Goal: Task Accomplishment & Management: Use online tool/utility

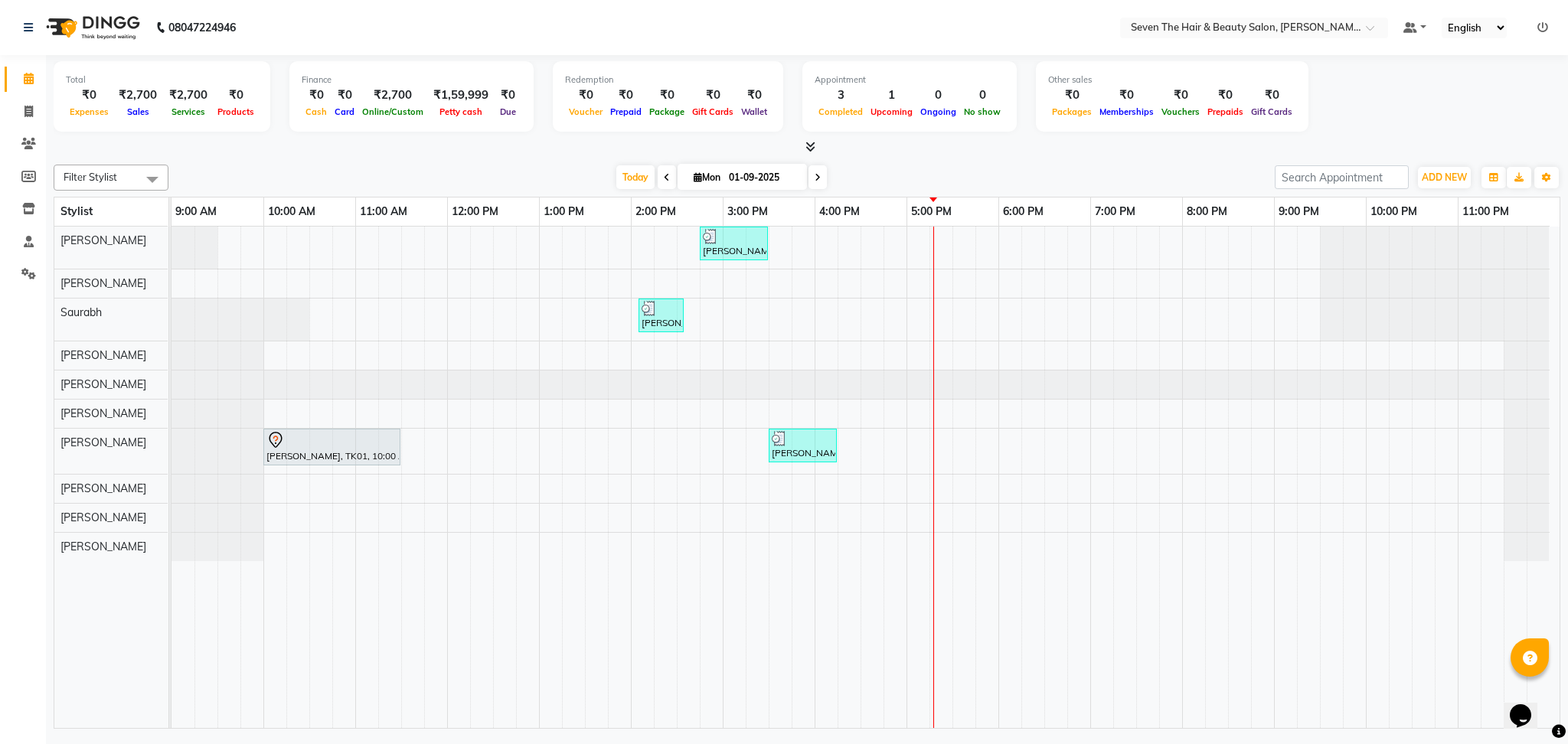
scroll to position [0, 5]
click at [816, 183] on span at bounding box center [818, 177] width 18 height 24
type input "02-09-2025"
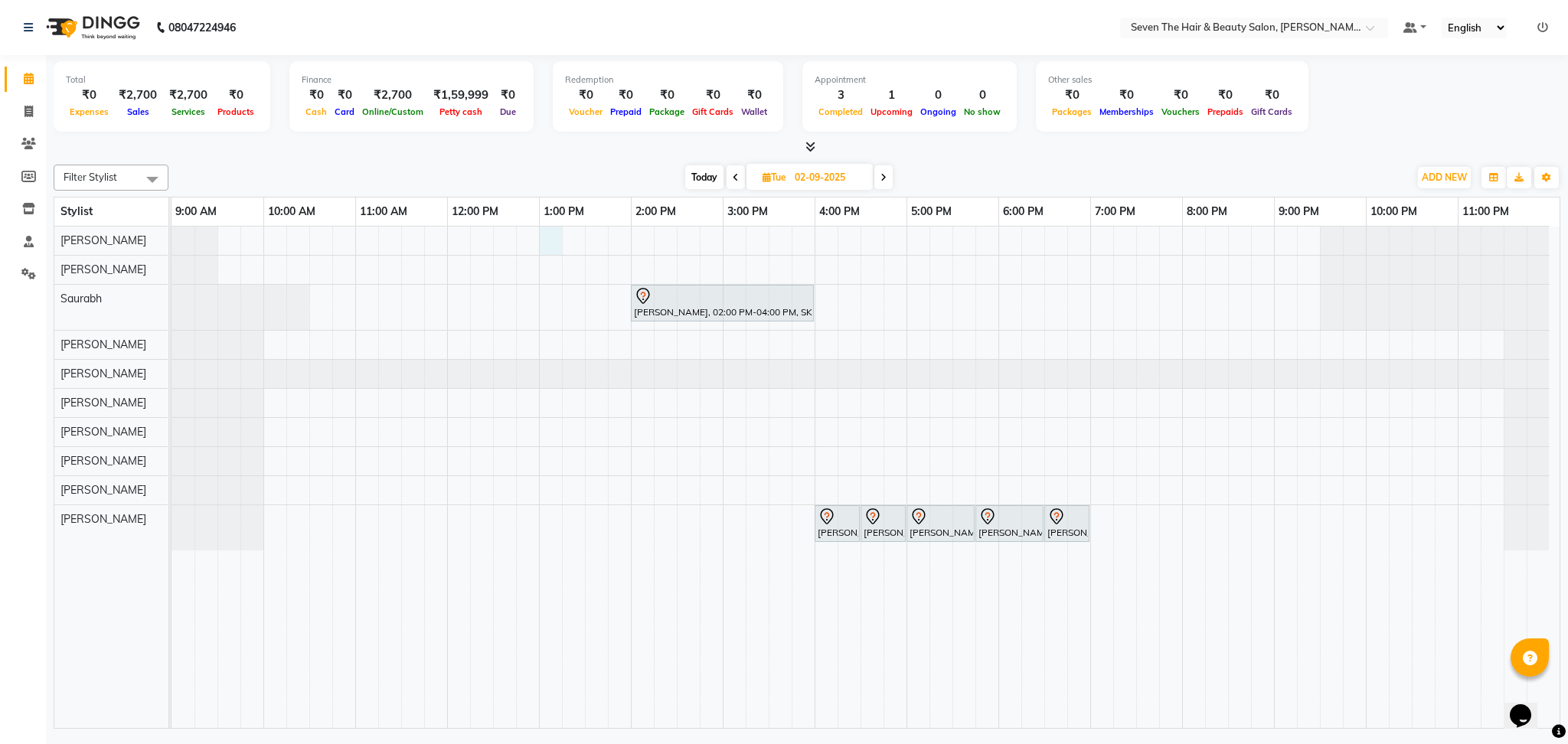
click at [544, 240] on div "[PERSON_NAME], 02:00 PM-04:00 PM, SKP IGORA ROYALE Upto Neck [PERSON_NAME], 04:…" at bounding box center [866, 477] width 1388 height 501
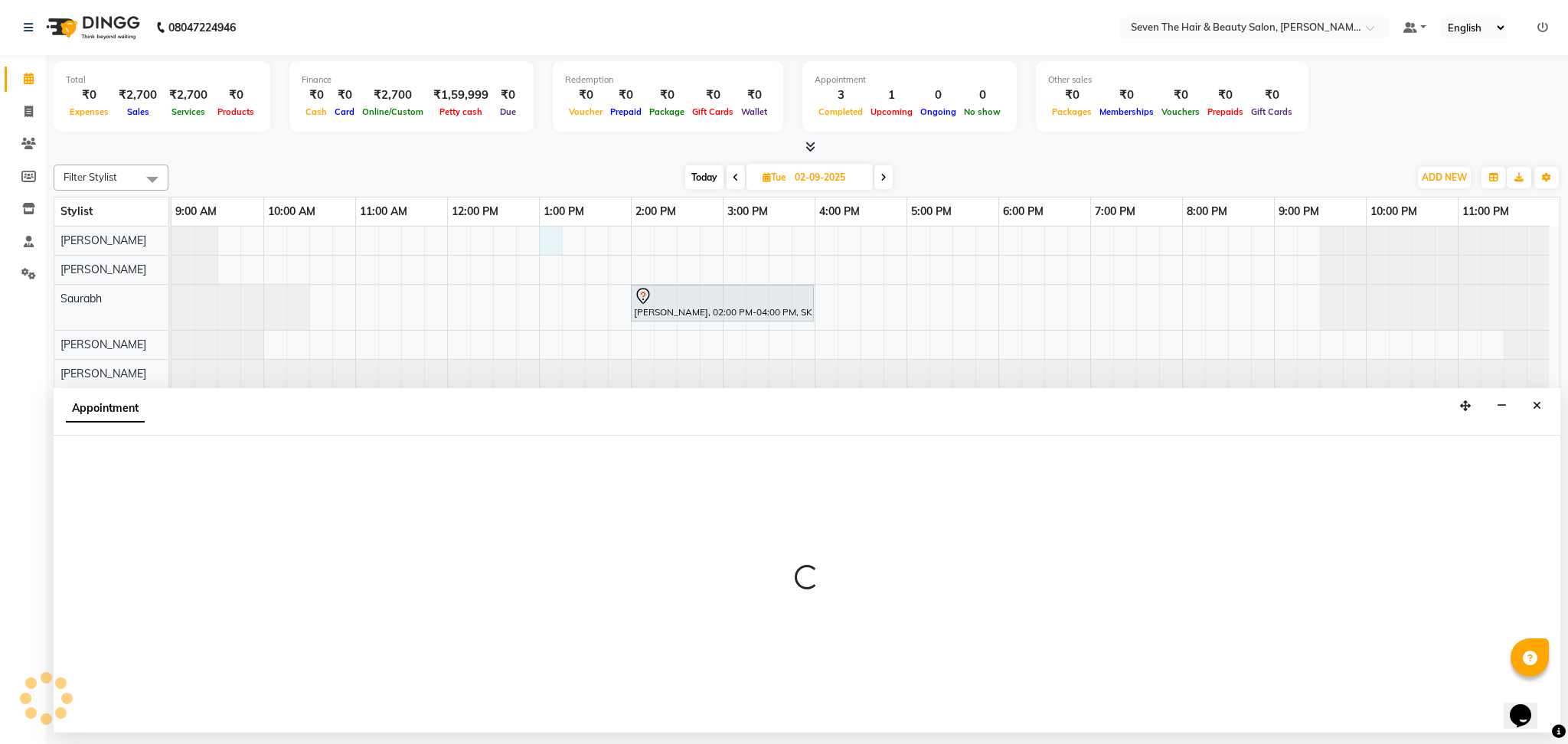
select select "9757"
select select "tentative"
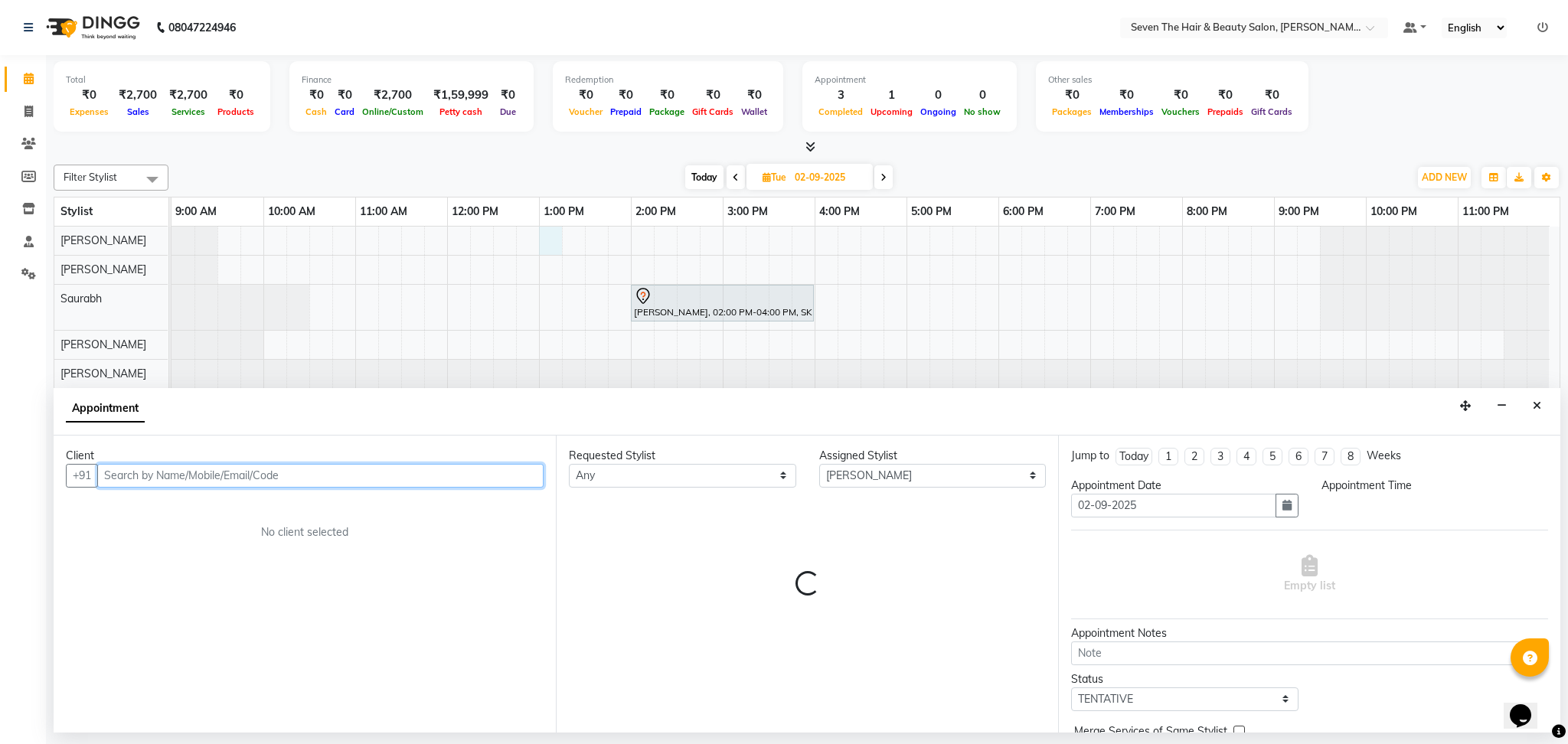
select select "780"
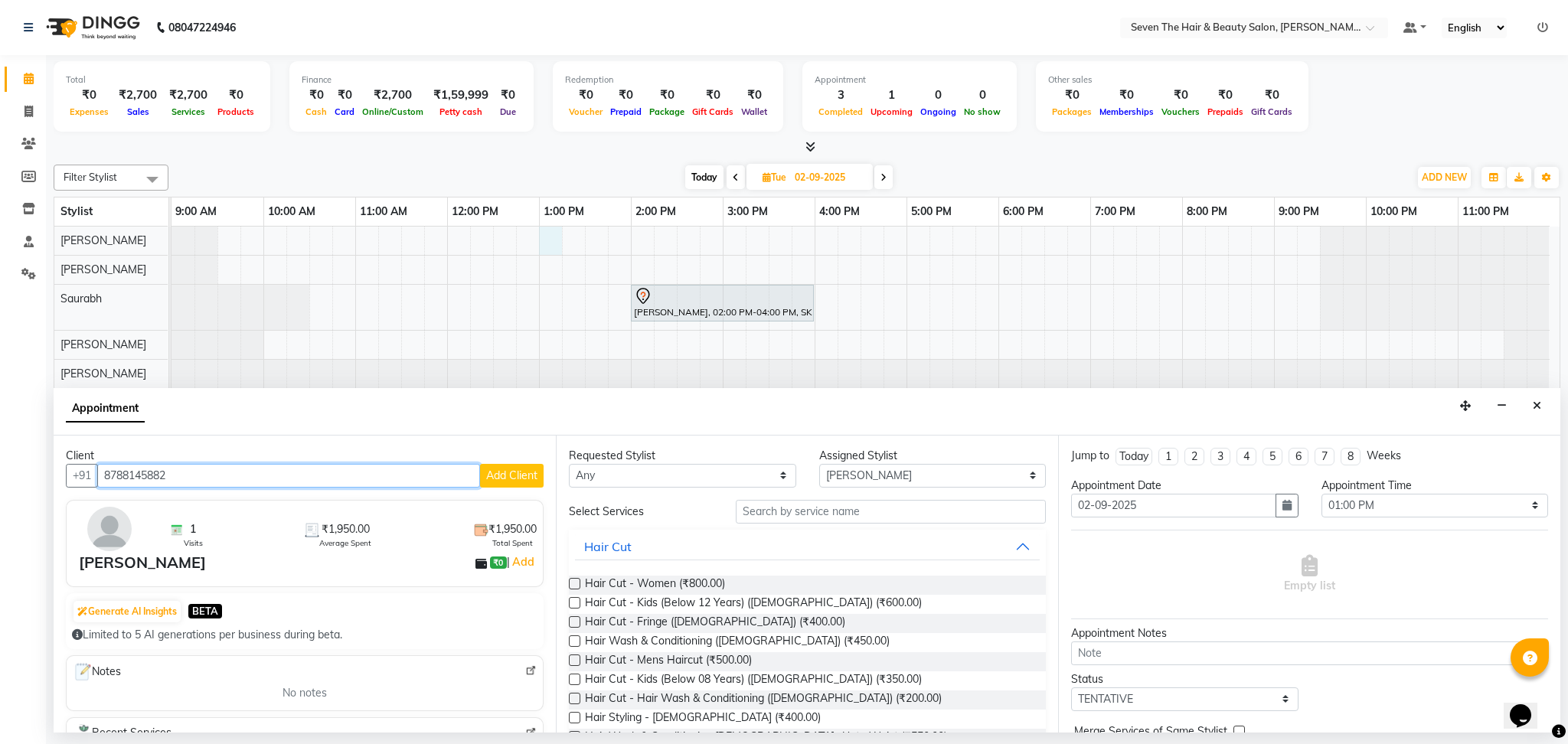
type input "8788145882"
click at [772, 515] on input "text" at bounding box center [890, 511] width 310 height 24
click at [640, 586] on span "Hair Cut - Women (₹800.00)" at bounding box center [655, 585] width 140 height 19
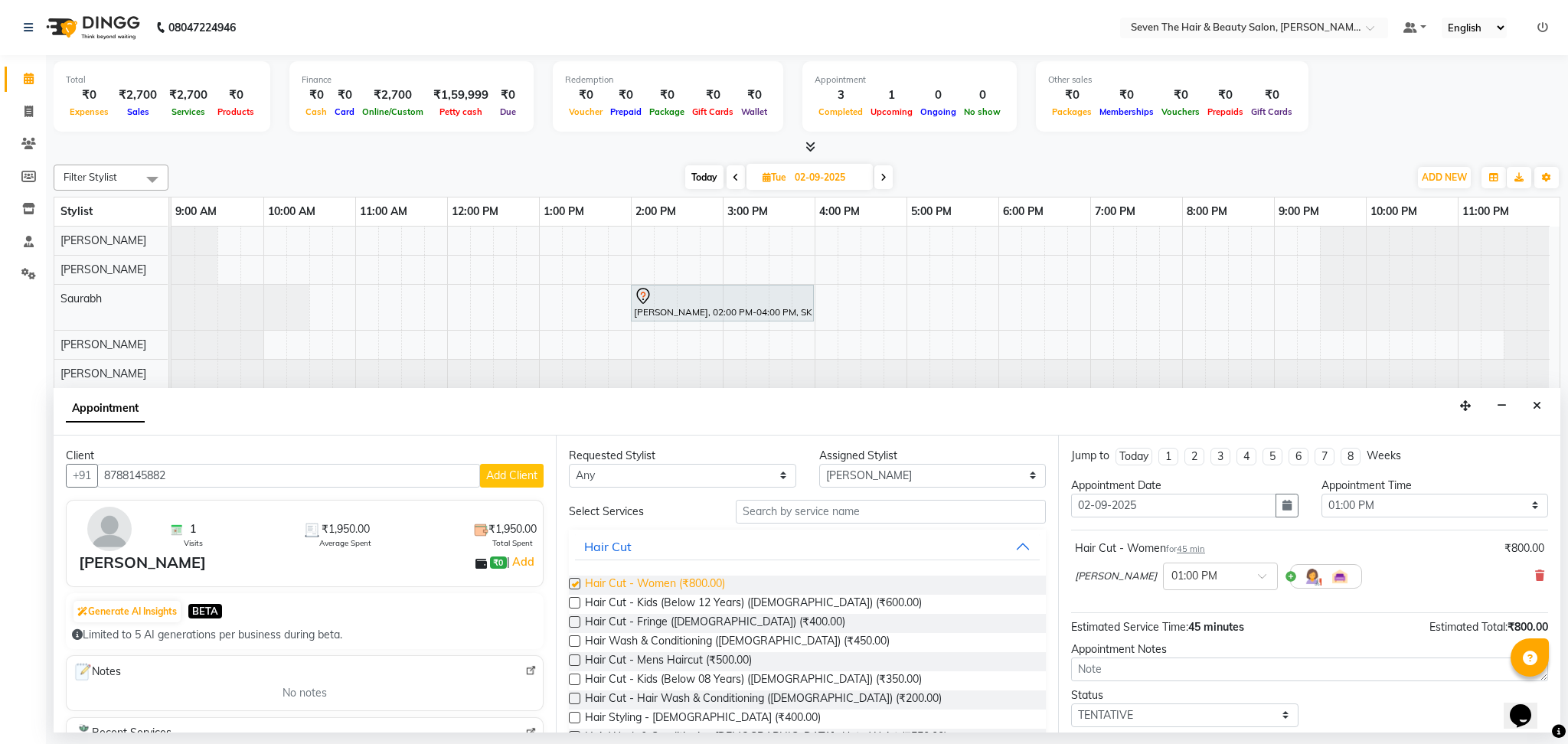
checkbox input "false"
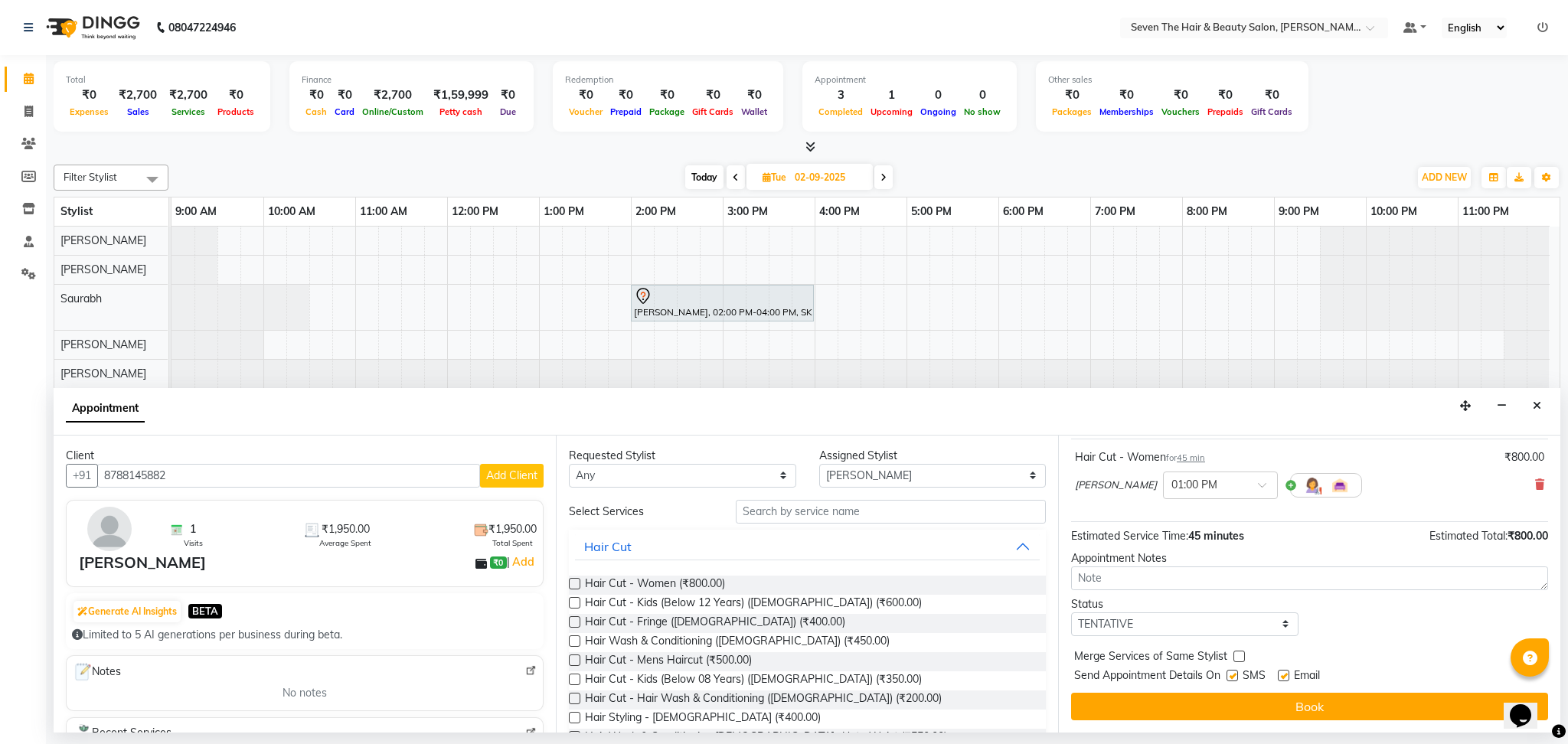
click at [1235, 672] on label at bounding box center [1232, 675] width 12 height 12
click at [1235, 672] on input "checkbox" at bounding box center [1231, 677] width 10 height 10
click at [1235, 672] on label at bounding box center [1232, 675] width 12 height 12
click at [1235, 672] on input "checkbox" at bounding box center [1231, 677] width 10 height 10
click at [1235, 672] on label at bounding box center [1232, 675] width 12 height 12
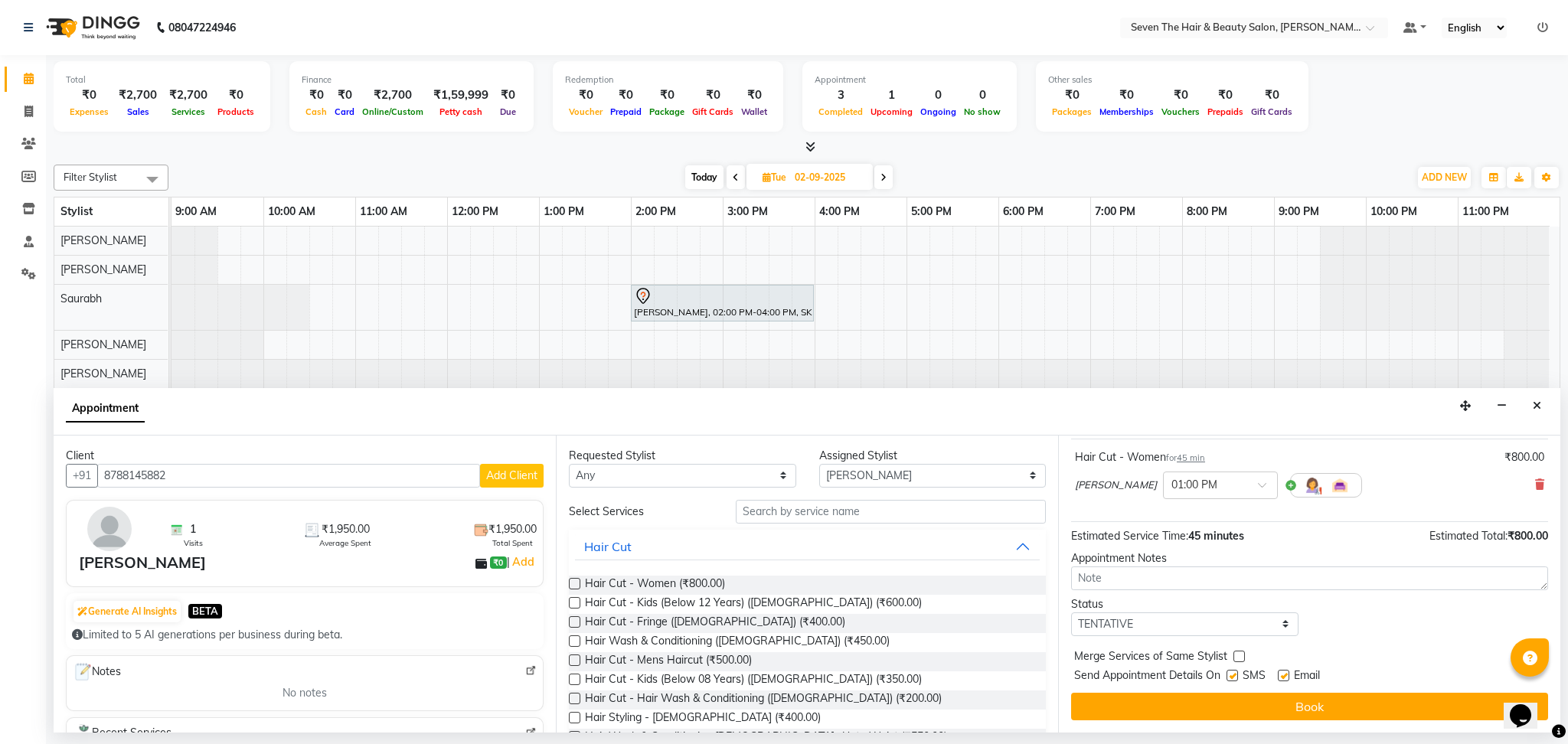
click at [1235, 672] on input "checkbox" at bounding box center [1231, 677] width 10 height 10
click at [1235, 672] on label at bounding box center [1232, 675] width 12 height 12
click at [1235, 672] on input "checkbox" at bounding box center [1231, 677] width 10 height 10
checkbox input "true"
click at [1285, 678] on label at bounding box center [1283, 675] width 12 height 12
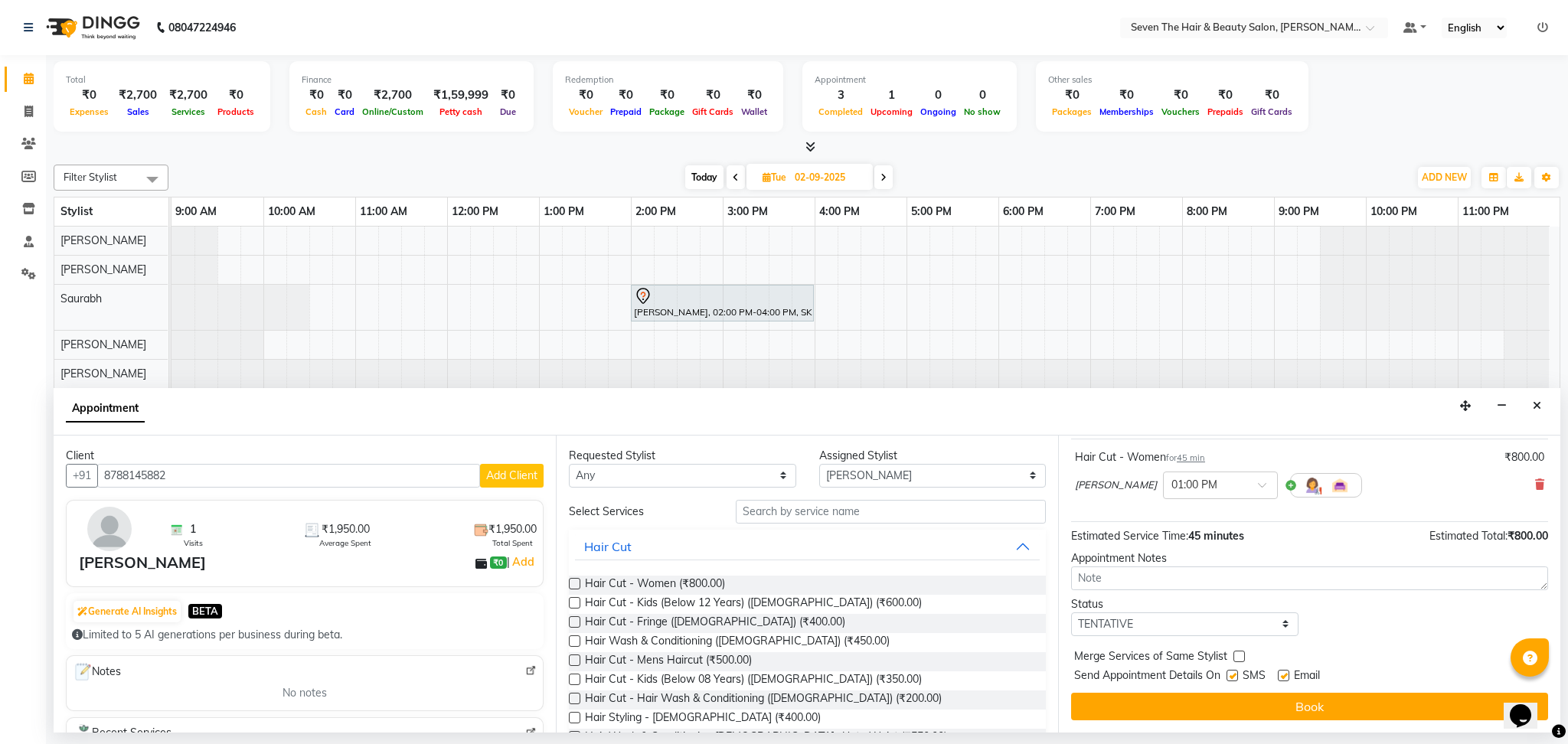
click at [1285, 678] on input "checkbox" at bounding box center [1282, 677] width 10 height 10
checkbox input "false"
click at [1230, 678] on label at bounding box center [1232, 675] width 12 height 12
click at [1230, 678] on input "checkbox" at bounding box center [1231, 677] width 10 height 10
checkbox input "false"
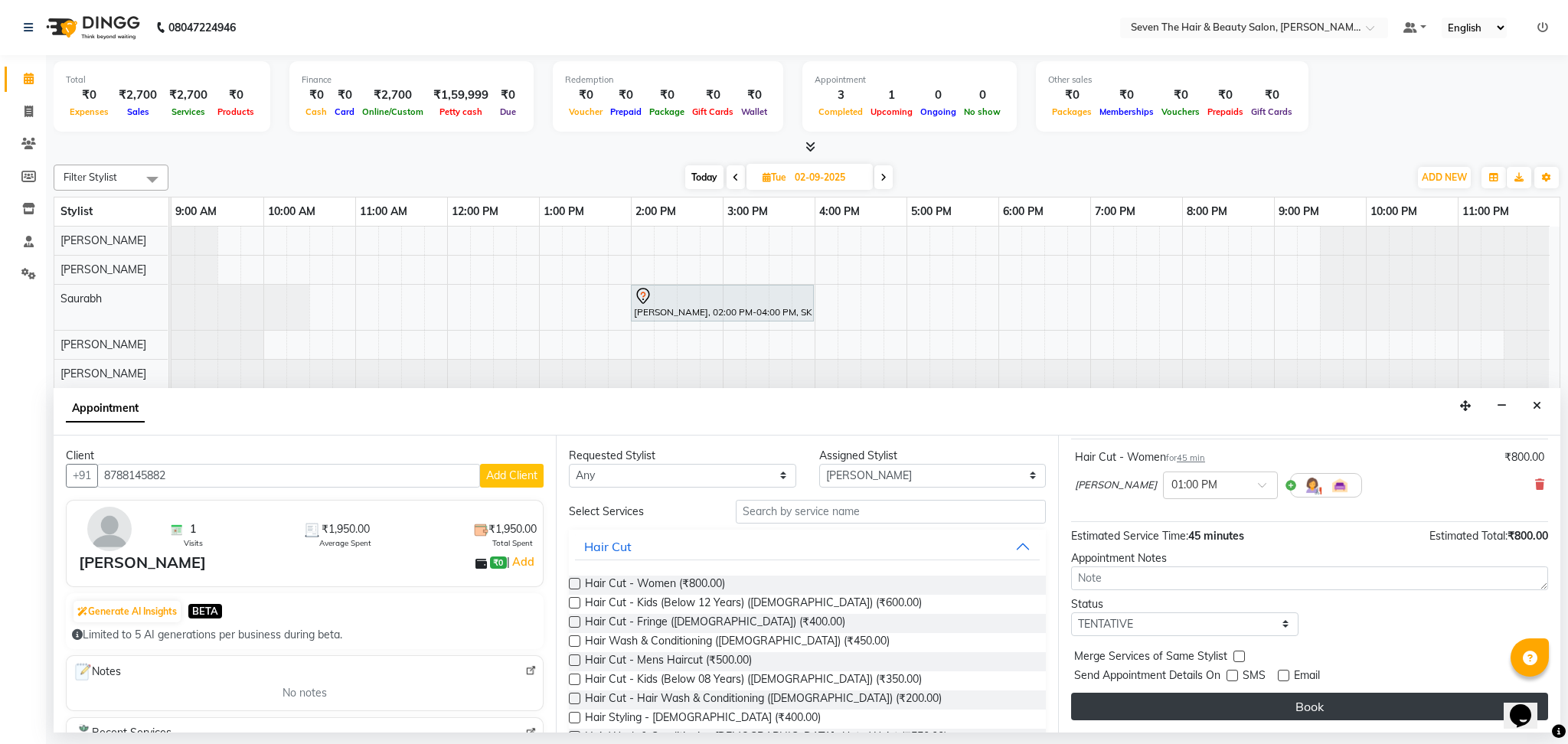
click at [1216, 699] on button "Book" at bounding box center [1309, 707] width 477 height 28
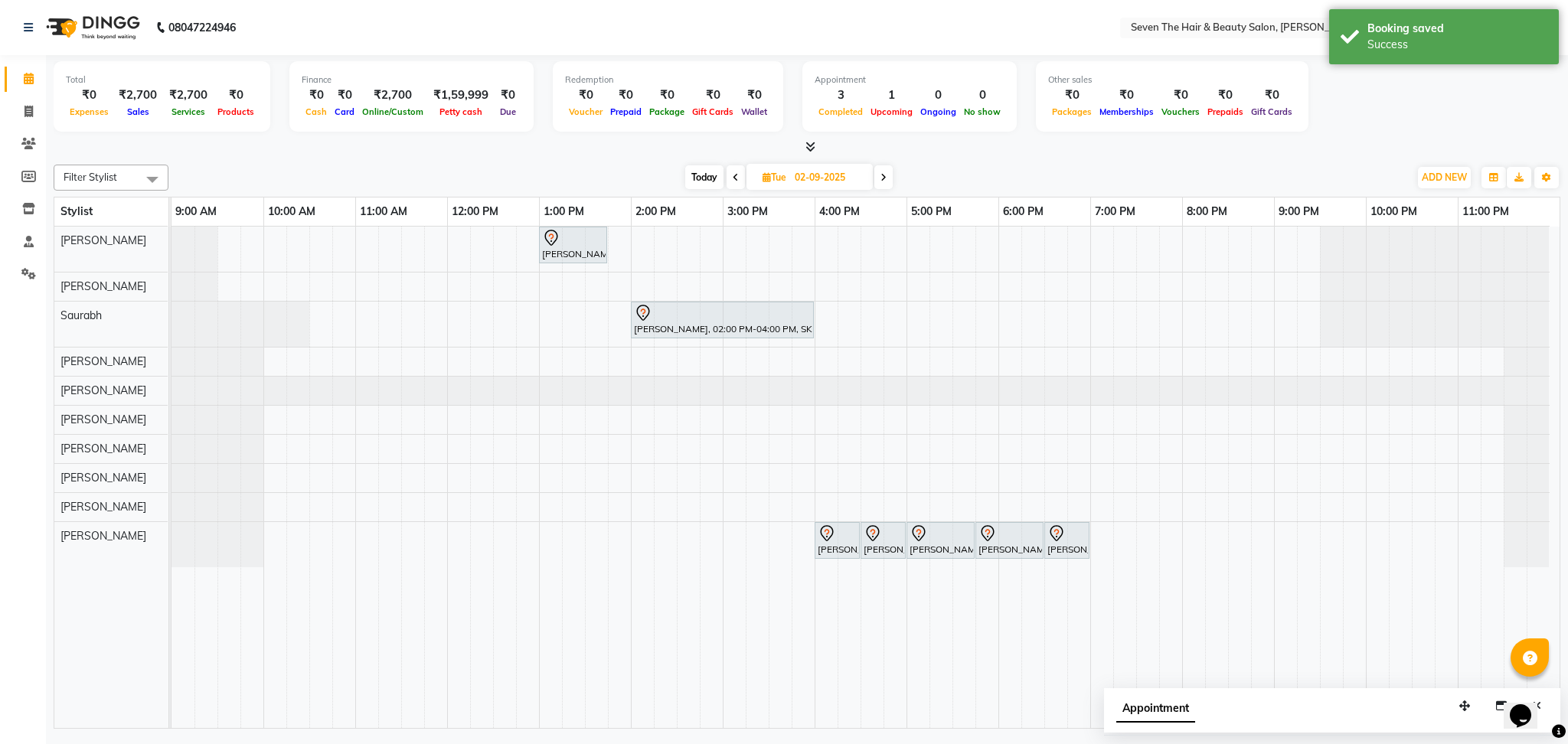
click at [739, 183] on span at bounding box center [735, 177] width 18 height 24
type input "01-09-2025"
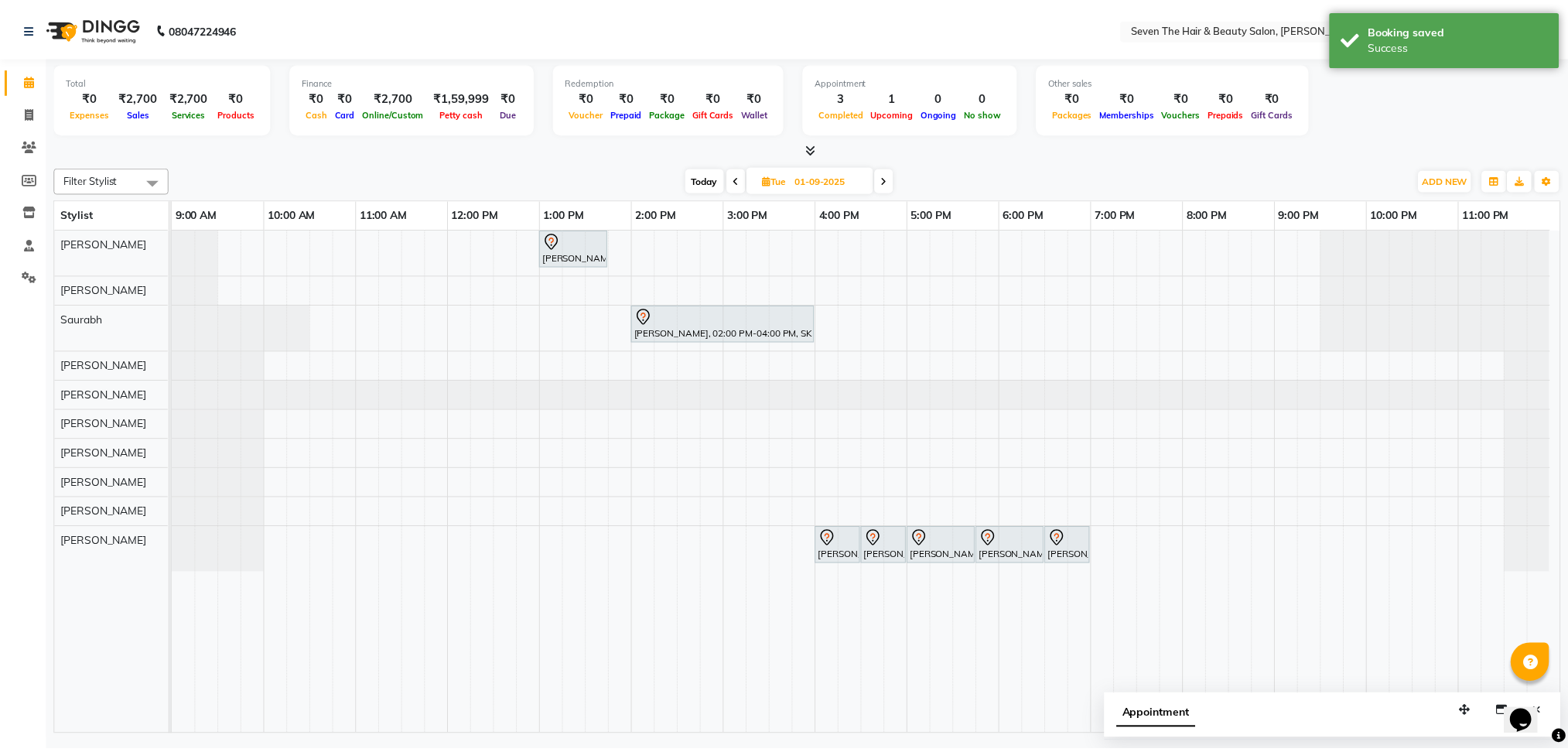
scroll to position [0, 5]
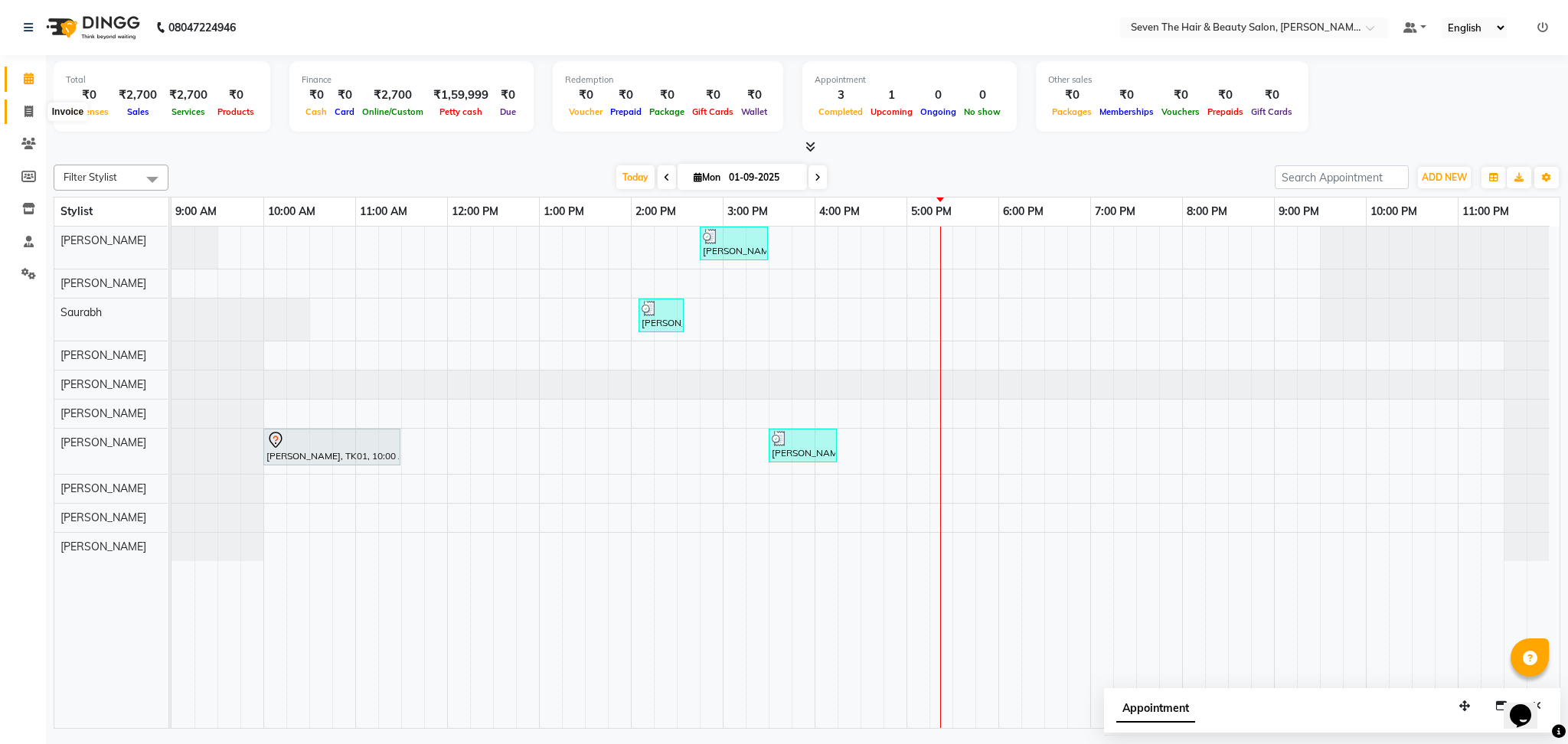
click at [19, 117] on span at bounding box center [28, 112] width 27 height 18
select select "service"
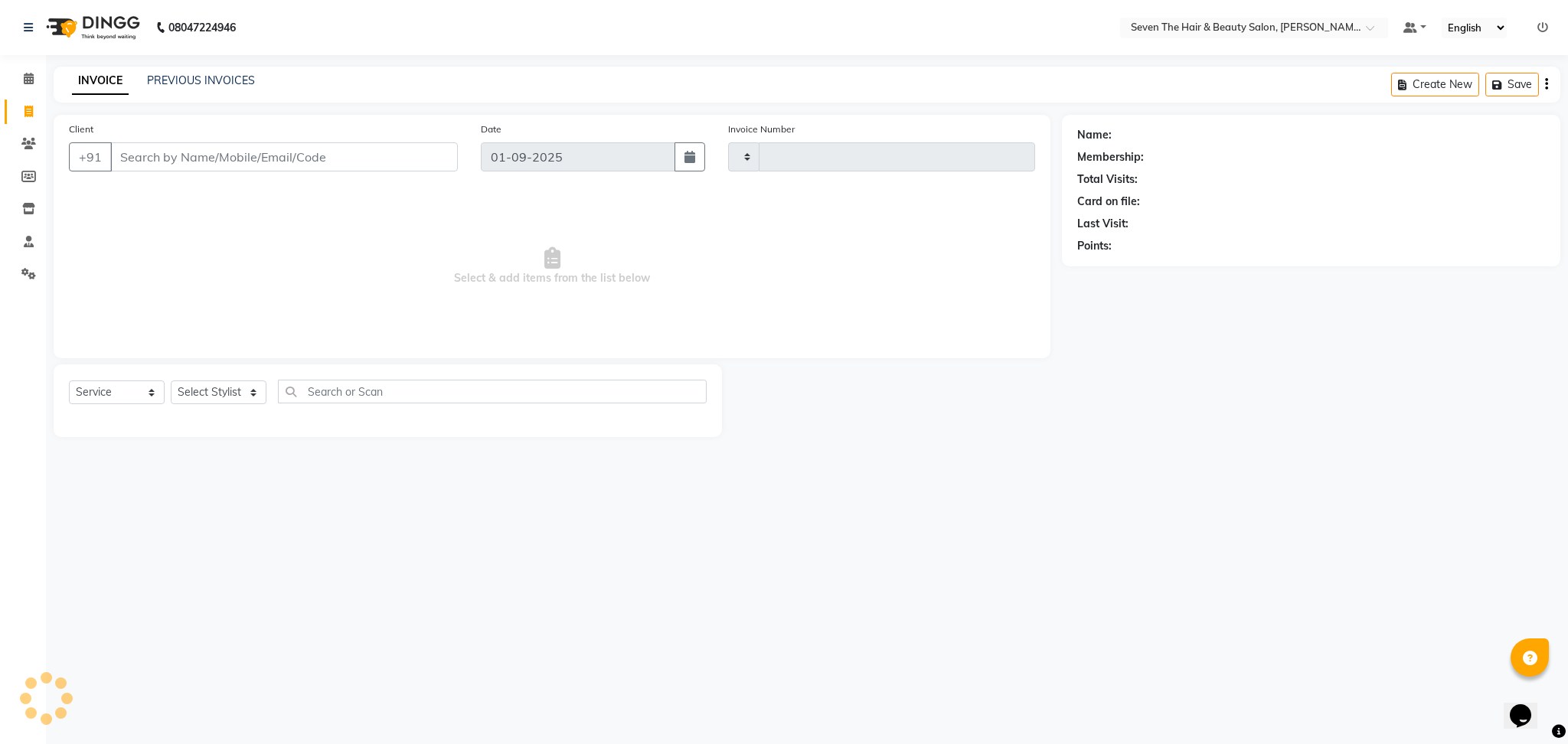
type input "1540"
select select "659"
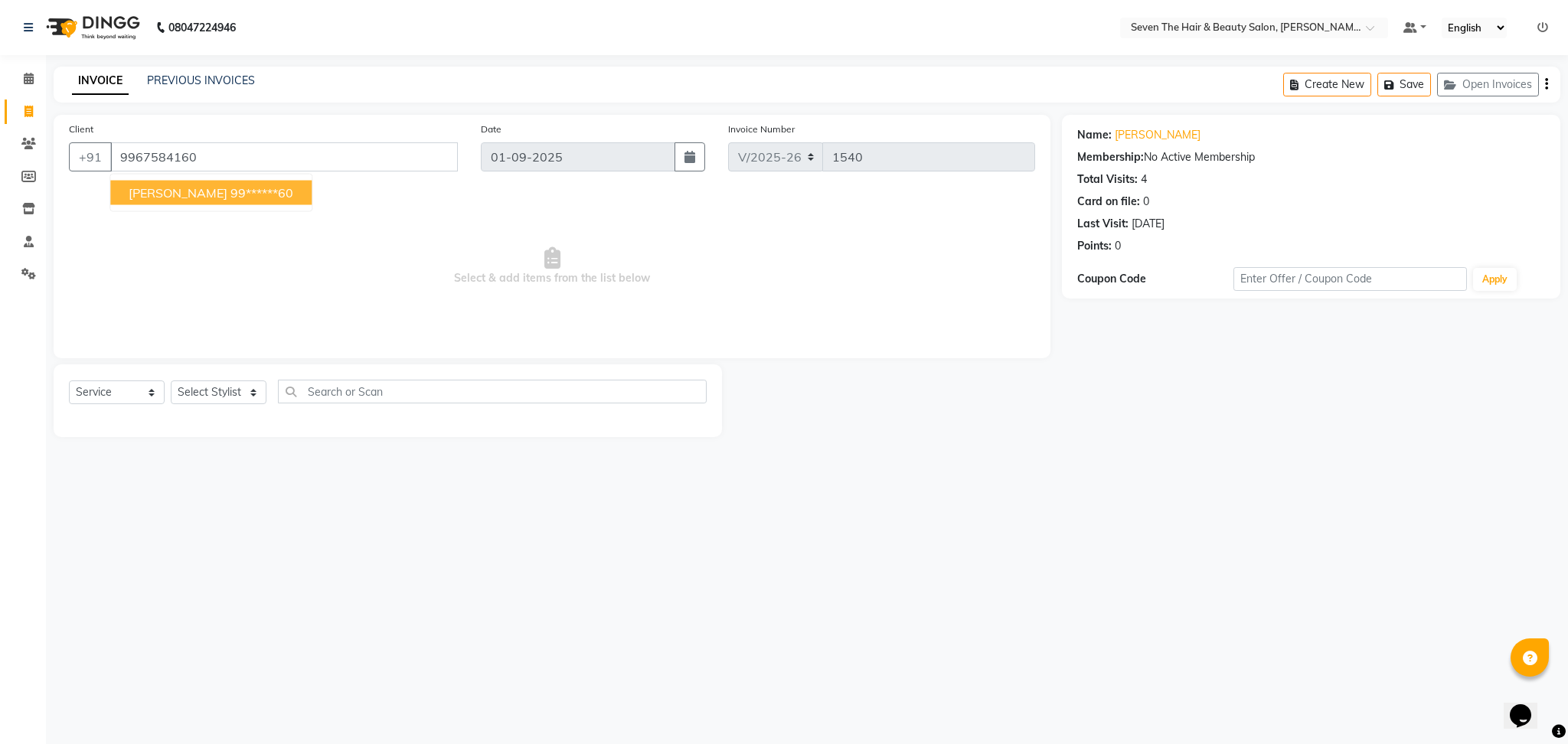
click at [185, 200] on button "[PERSON_NAME] 99******60" at bounding box center [210, 193] width 201 height 25
type input "99******60"
click at [216, 398] on select "Select Stylist [PERSON_NAME] [PERSON_NAME] Pooja [PERSON_NAME] [PERSON_NAME] [P…" at bounding box center [219, 392] width 95 height 24
select select "9757"
click at [171, 381] on select "Select Stylist [PERSON_NAME] [PERSON_NAME] Pooja [PERSON_NAME] [PERSON_NAME] [P…" at bounding box center [219, 392] width 95 height 24
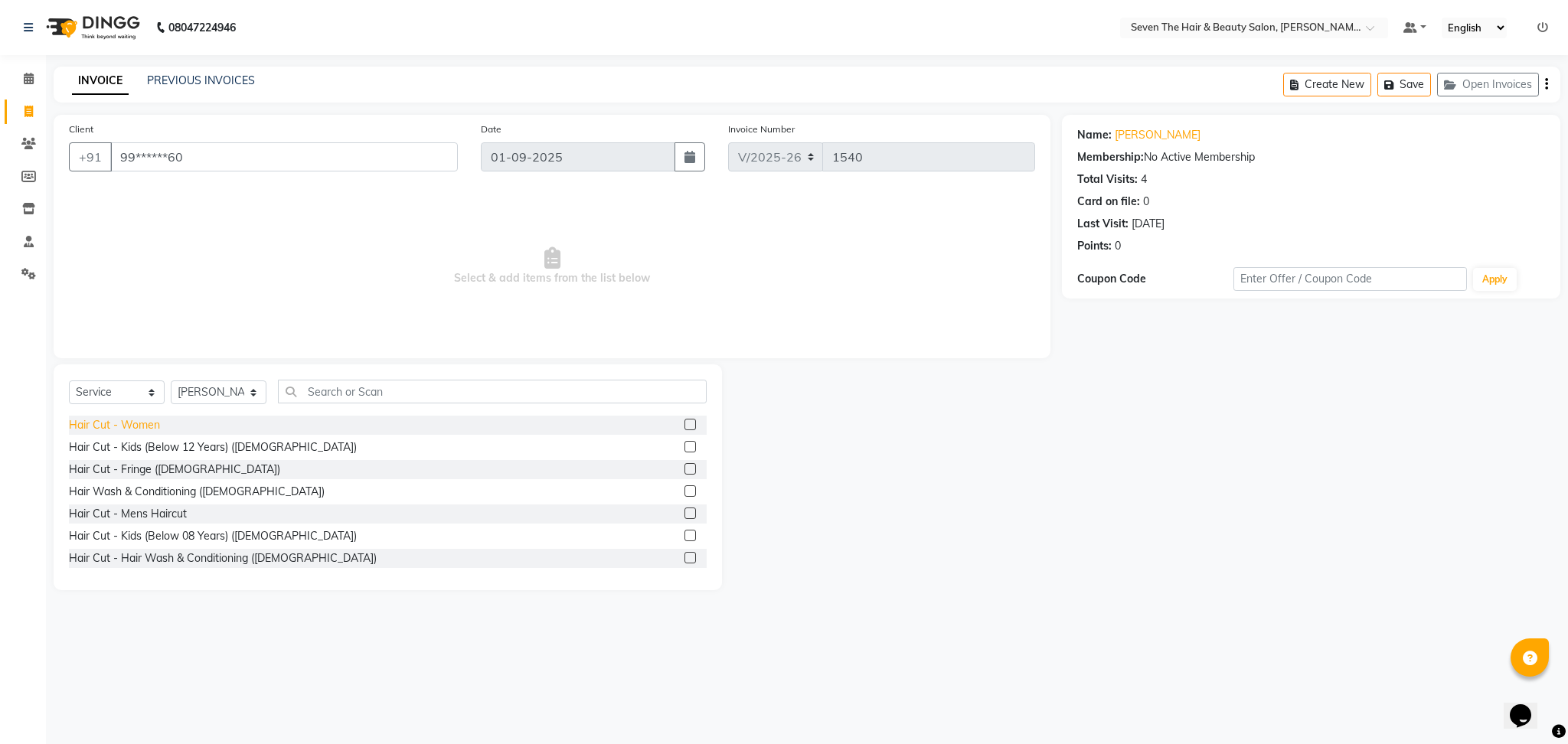
click at [102, 424] on div "Hair Cut - Women" at bounding box center [114, 425] width 91 height 16
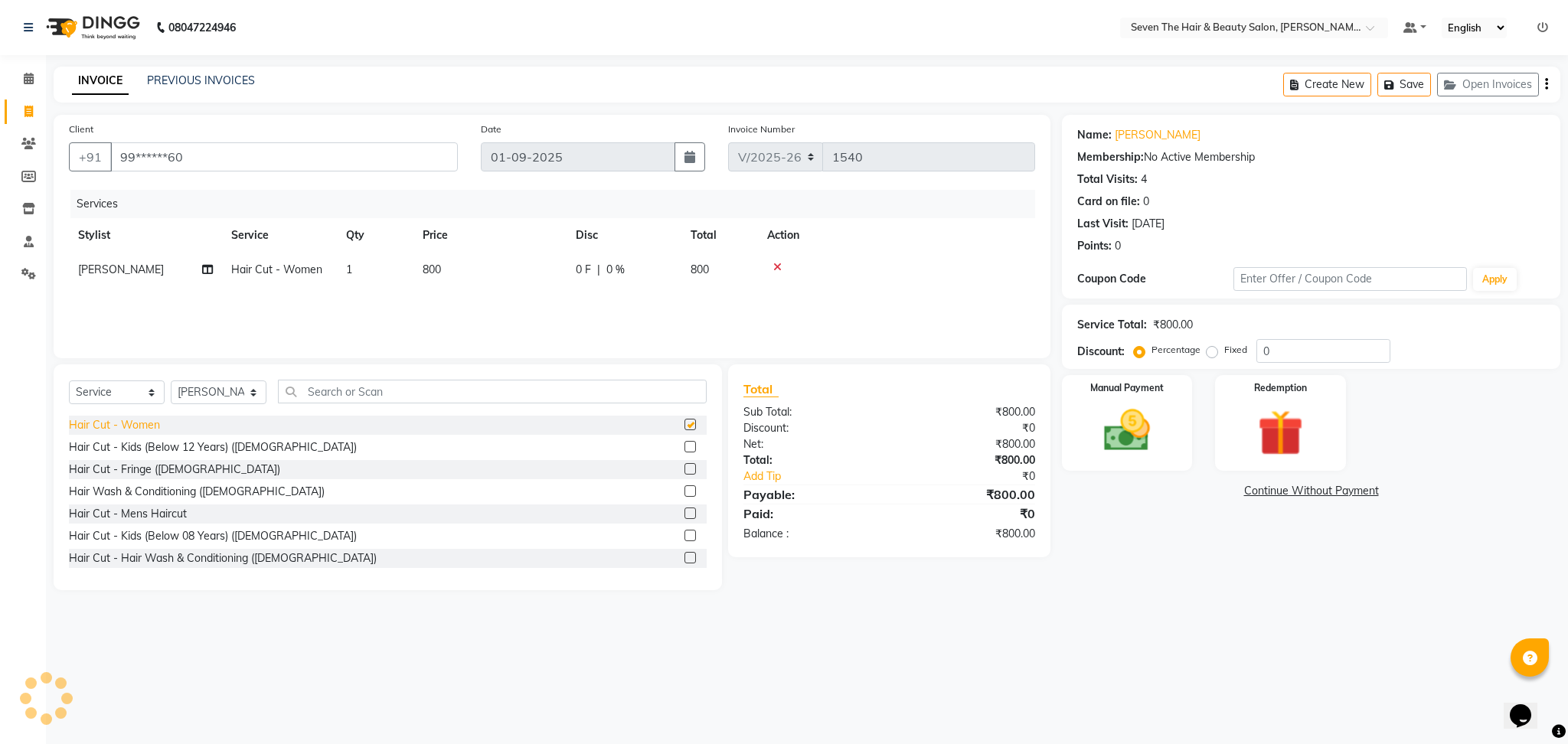
checkbox input "false"
click at [593, 279] on td "0 F | 0 %" at bounding box center [624, 270] width 115 height 35
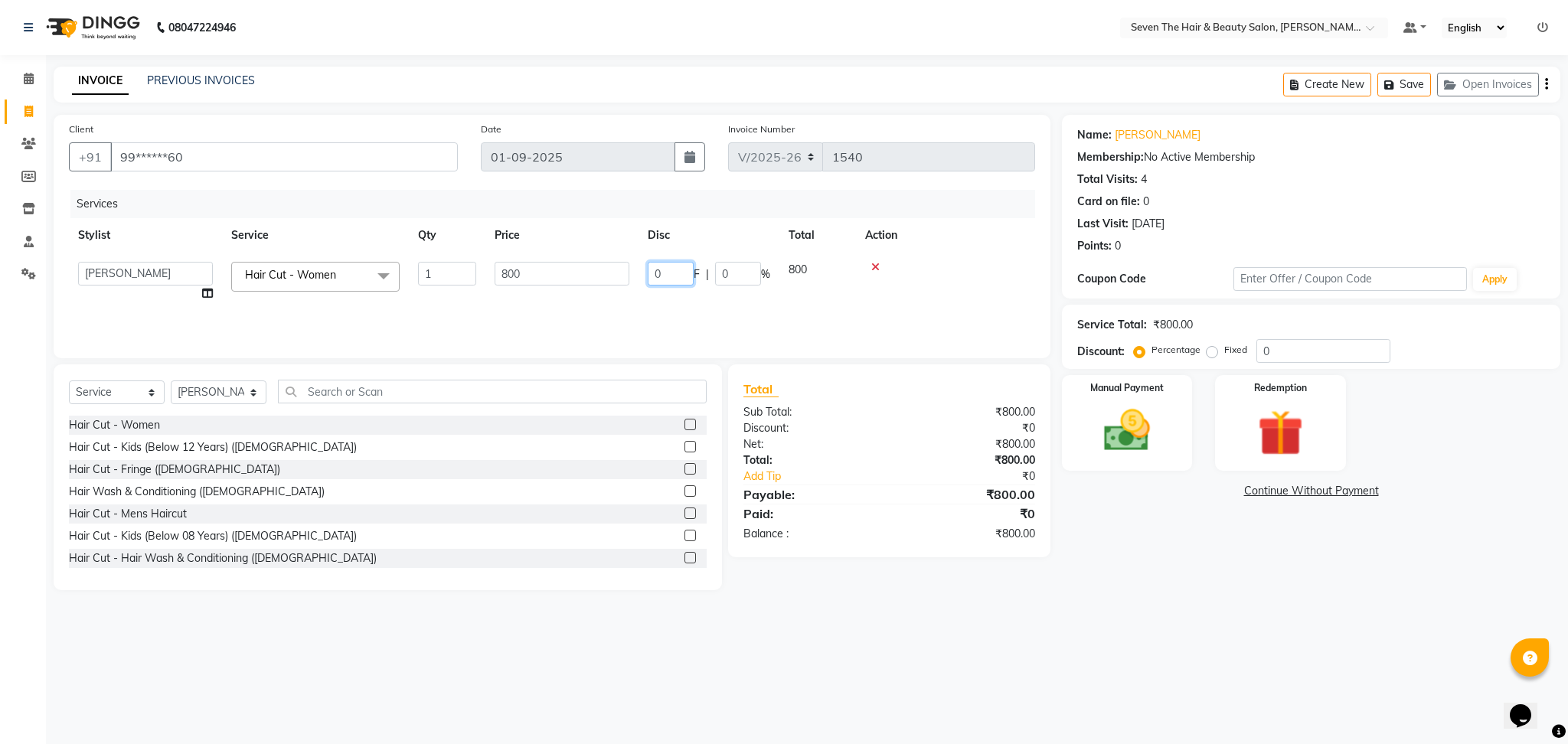
click at [670, 271] on input "0" at bounding box center [671, 273] width 46 height 24
type input "100"
click at [1073, 583] on div "Name: [PERSON_NAME] Membership: No Active Membership Total Visits: 4 Card on fi…" at bounding box center [1317, 352] width 510 height 475
click at [1140, 440] on img at bounding box center [1127, 431] width 78 height 55
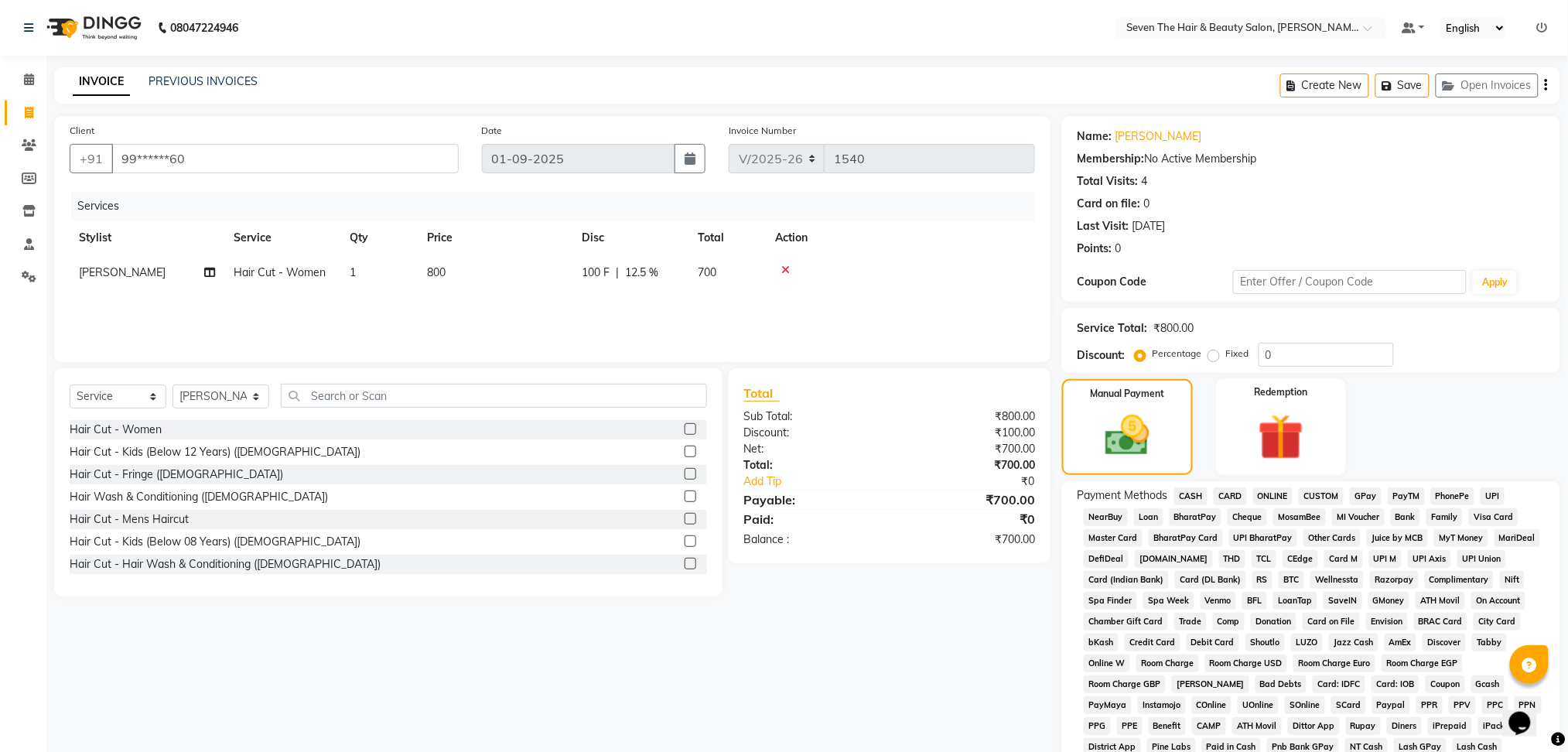
click at [1233, 494] on span "CARD" at bounding box center [1230, 496] width 33 height 18
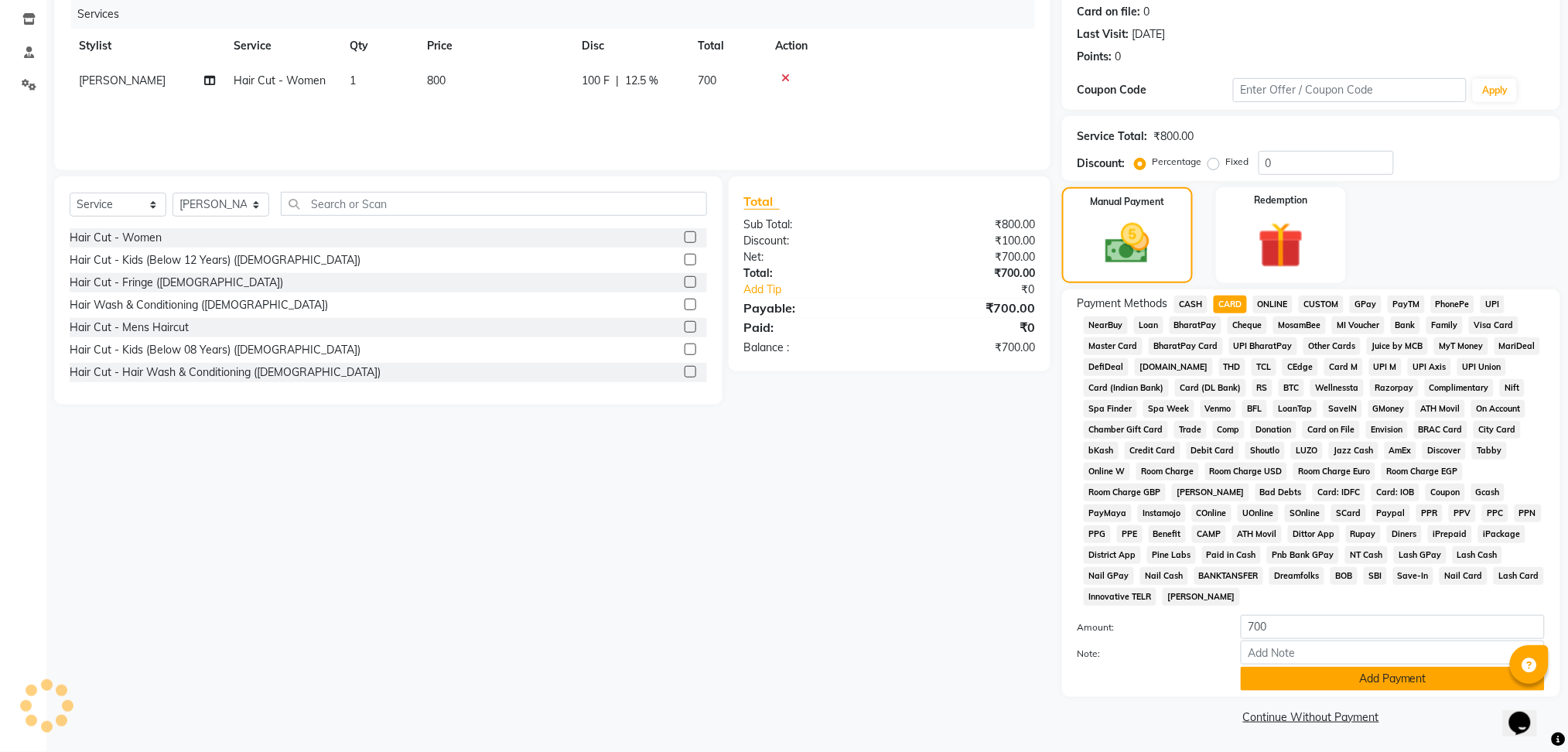
click at [1293, 680] on button "Add Payment" at bounding box center [1393, 679] width 304 height 24
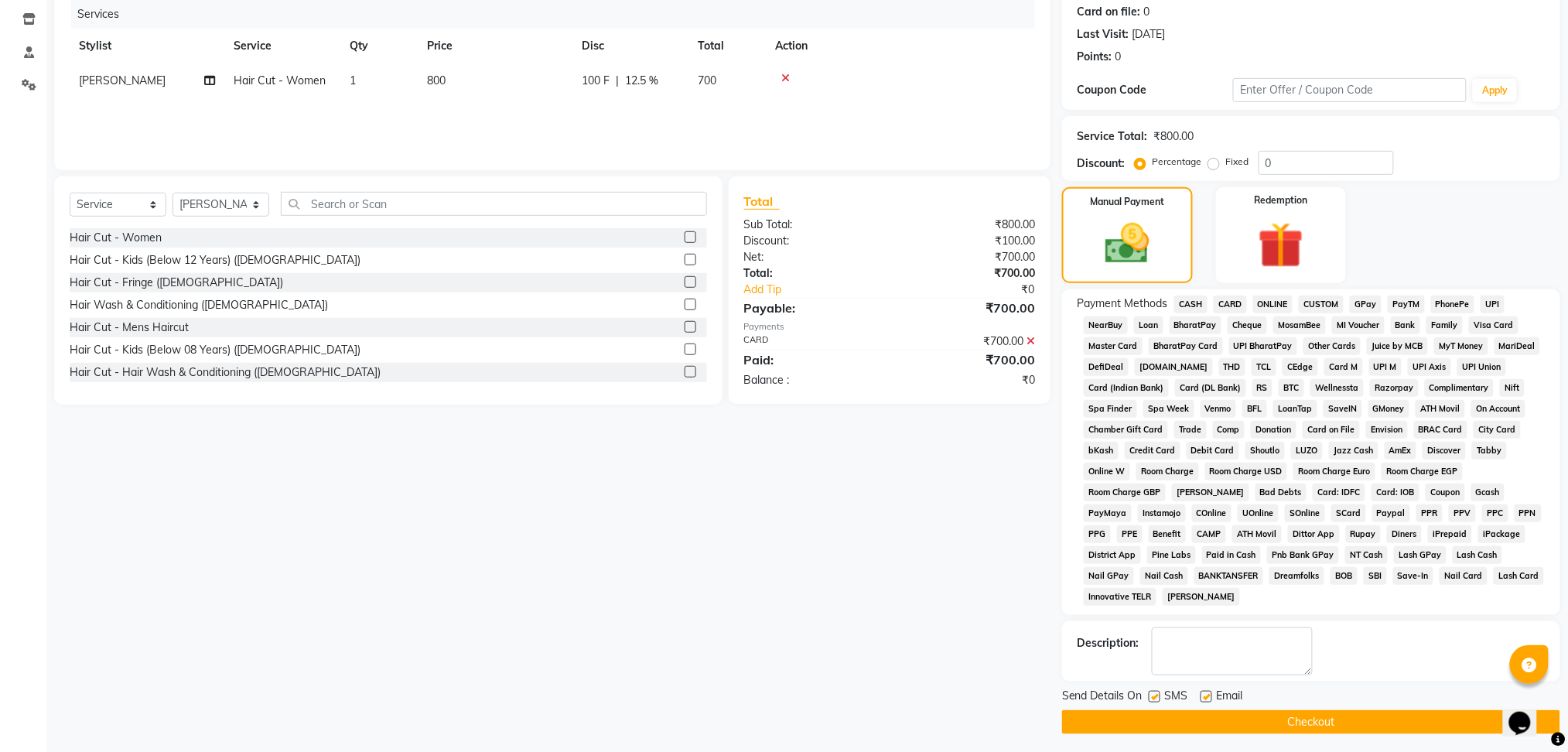
click at [1153, 698] on label at bounding box center [1154, 697] width 12 height 12
click at [1153, 698] on input "checkbox" at bounding box center [1153, 698] width 10 height 10
checkbox input "false"
click at [1206, 699] on label at bounding box center [1206, 697] width 12 height 12
click at [1206, 699] on input "checkbox" at bounding box center [1205, 698] width 10 height 10
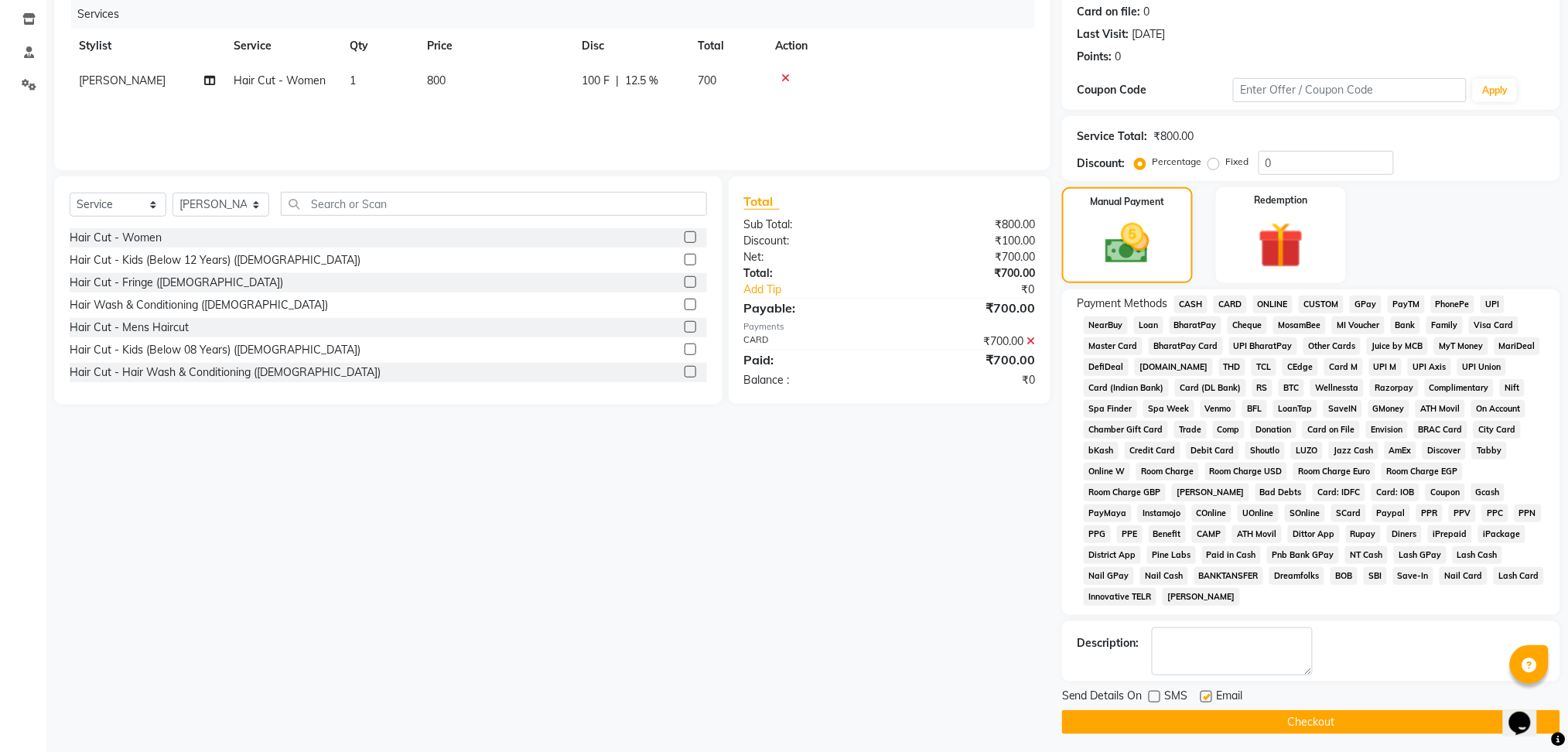
checkbox input "false"
click at [1192, 726] on button "Checkout" at bounding box center [1311, 722] width 498 height 24
